Goal: Task Accomplishment & Management: Manage account settings

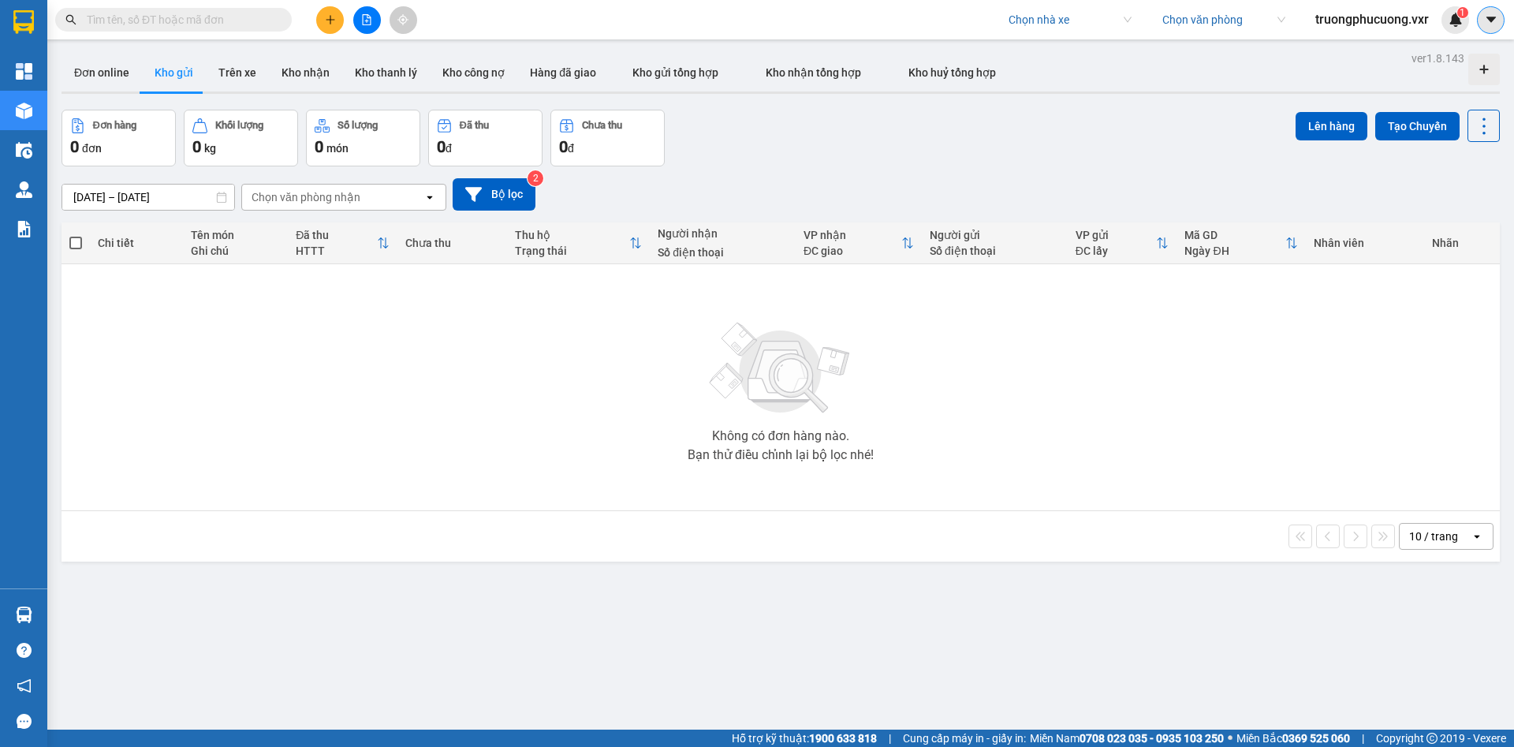
click at [1488, 19] on icon "caret-down" at bounding box center [1489, 20] width 9 height 6
click at [1314, 17] on span "truongphucuong.vxr" at bounding box center [1372, 19] width 139 height 20
click at [1344, 43] on span "Đăng xuất" at bounding box center [1378, 48] width 108 height 17
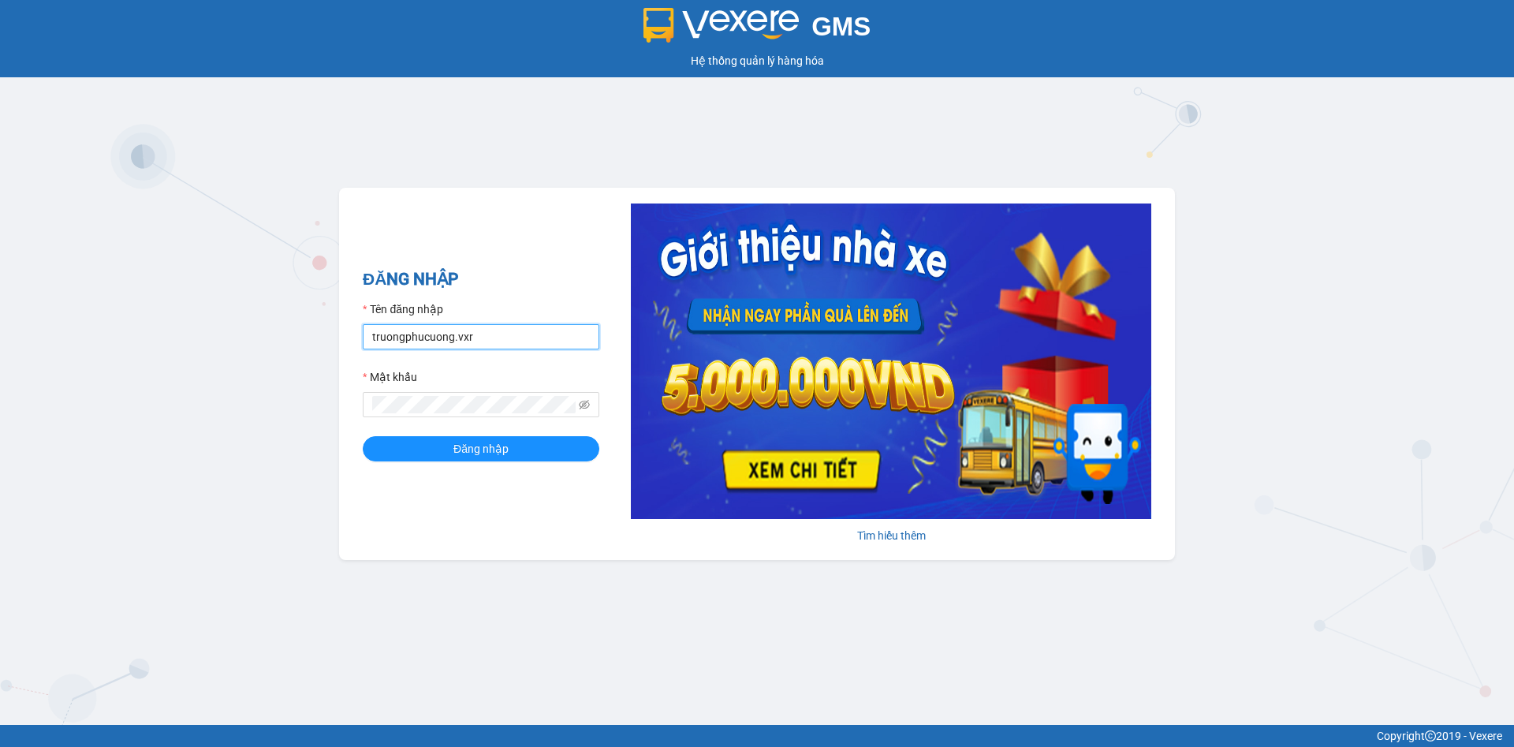
click at [480, 332] on input "truongphucuong.vxr" at bounding box center [481, 336] width 237 height 25
type input "nhaxe.trangngocphat"
click at [363, 436] on button "Đăng nhập" at bounding box center [481, 448] width 237 height 25
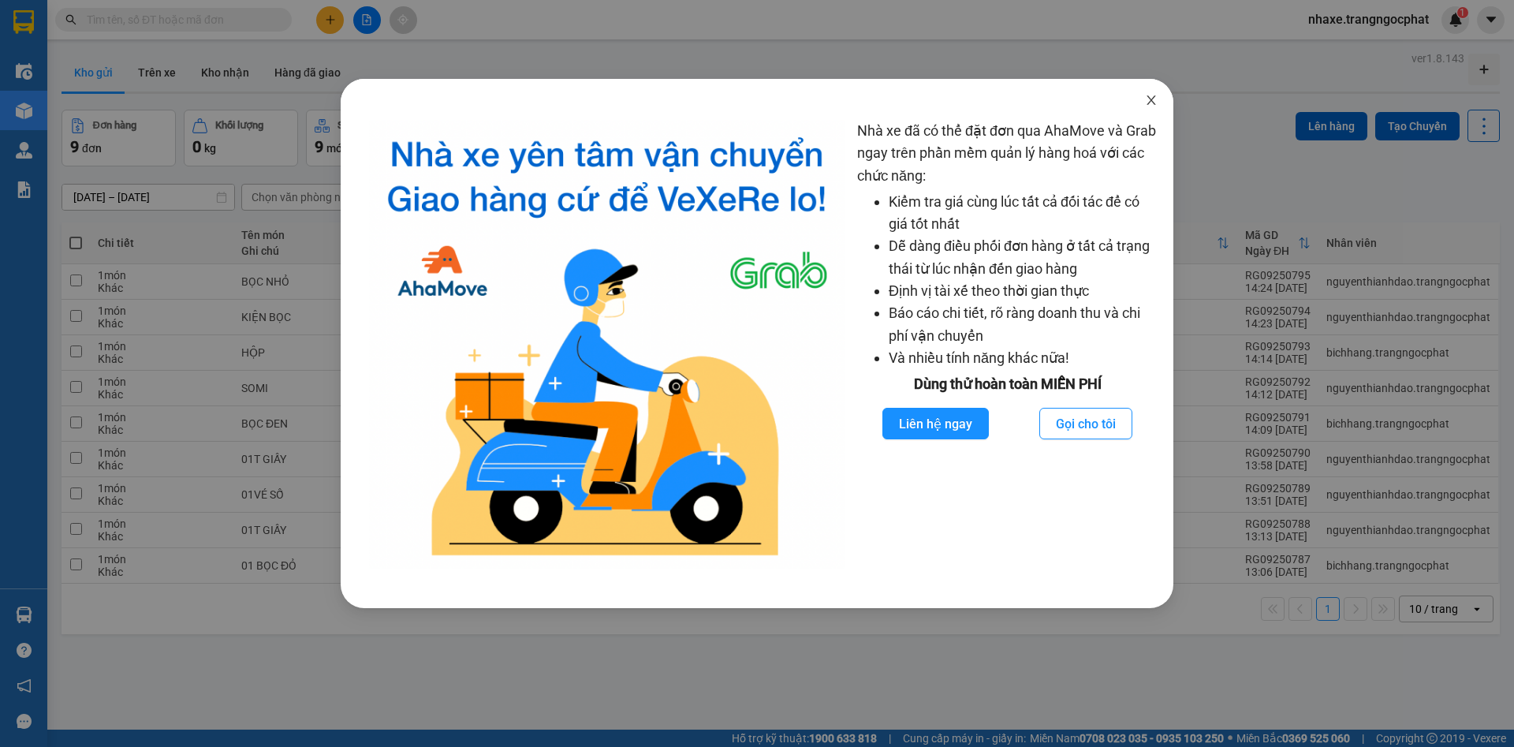
click at [1146, 103] on icon "close" at bounding box center [1151, 100] width 13 height 13
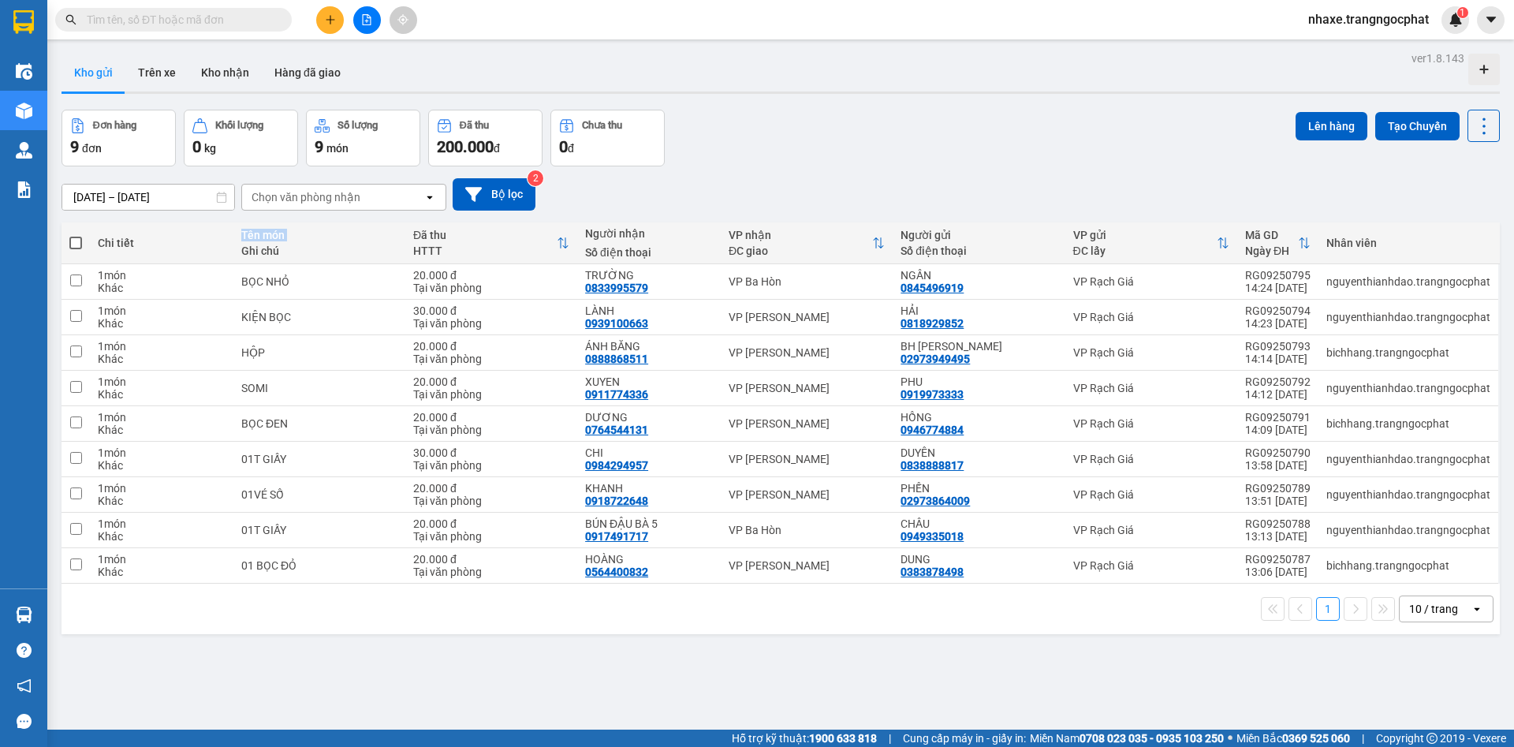
drag, startPoint x: 234, startPoint y: 245, endPoint x: 159, endPoint y: 245, distance: 74.9
click at [159, 245] on tr "Chi tiết Tên món Ghi chú Đã thu HTTT Người nhận Số điện thoại VP nhận ĐC giao N…" at bounding box center [780, 243] width 1438 height 42
click at [740, 184] on div "11/09/2025 – 13/09/2025 Press the down arrow key to interact with the calendar …" at bounding box center [780, 194] width 1438 height 32
click at [165, 73] on button "Trên xe" at bounding box center [156, 73] width 63 height 38
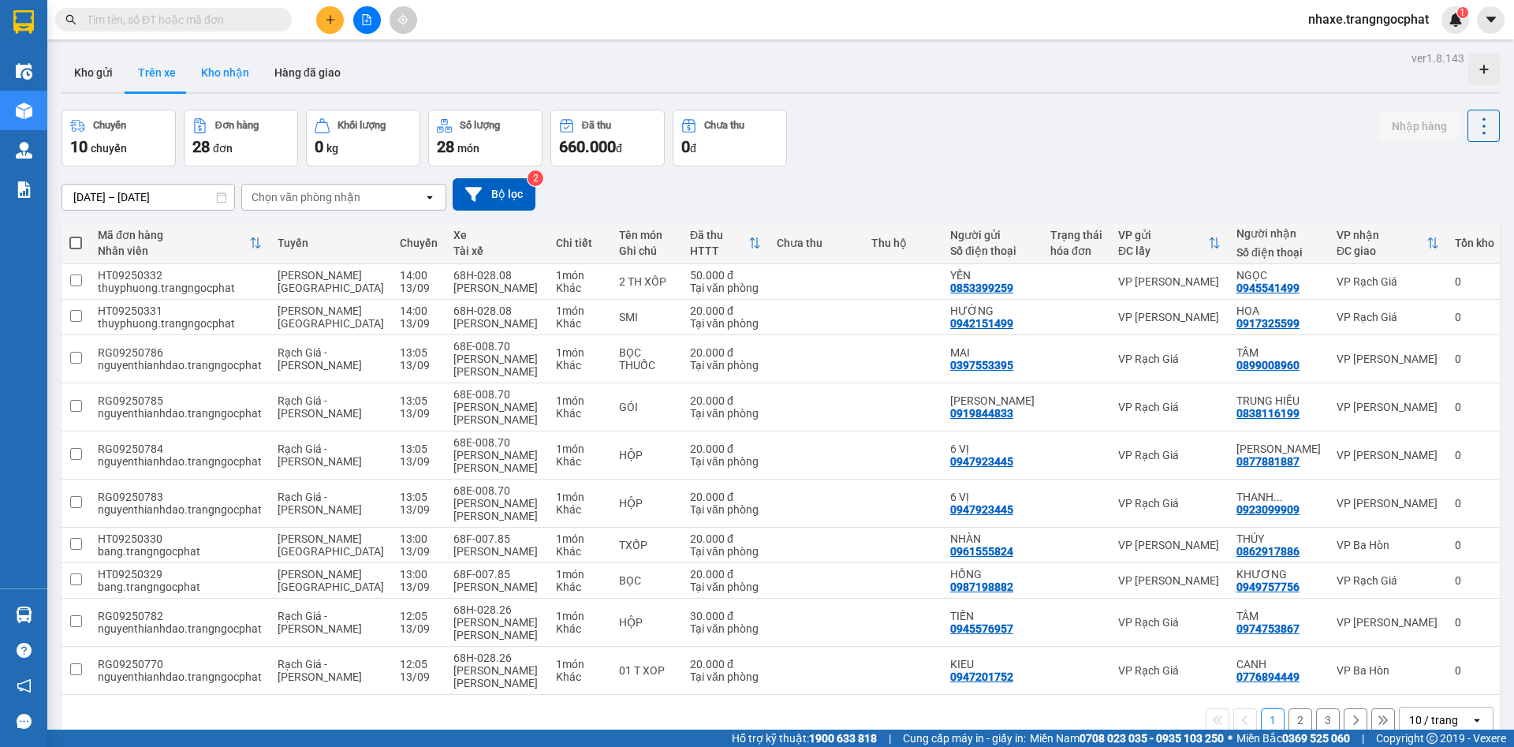
click at [211, 69] on button "Kho nhận" at bounding box center [224, 73] width 73 height 38
